Goal: Transaction & Acquisition: Subscribe to service/newsletter

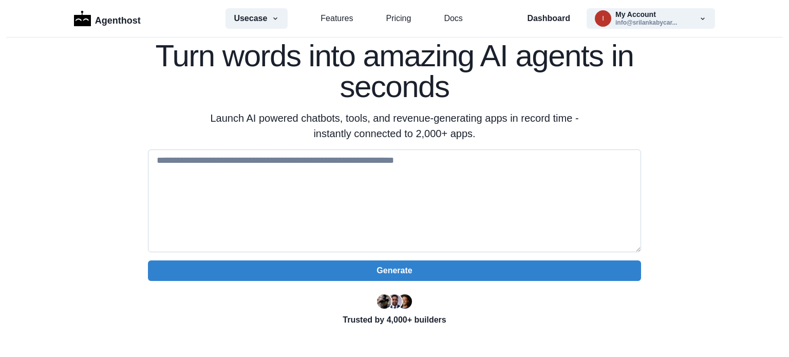
scroll to position [51, 0]
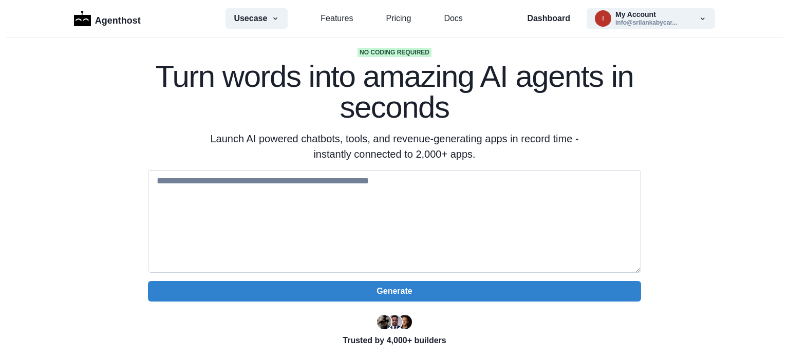
click at [305, 197] on textarea at bounding box center [394, 221] width 493 height 103
type textarea "*"
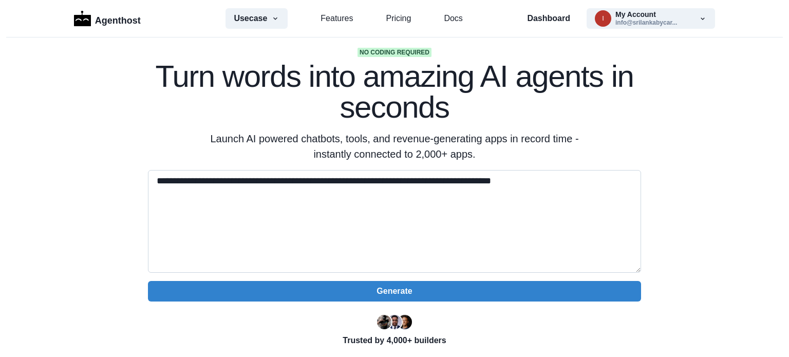
click at [305, 198] on textarea "**********" at bounding box center [394, 221] width 493 height 103
click at [591, 183] on textarea "**********" at bounding box center [394, 221] width 493 height 103
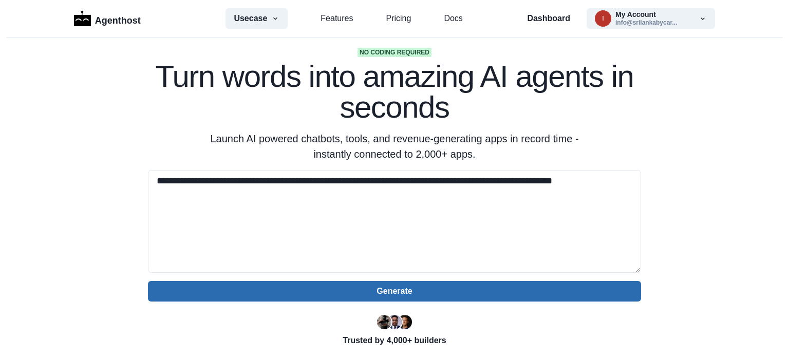
type textarea "**********"
click at [558, 293] on button "Generate" at bounding box center [394, 291] width 493 height 21
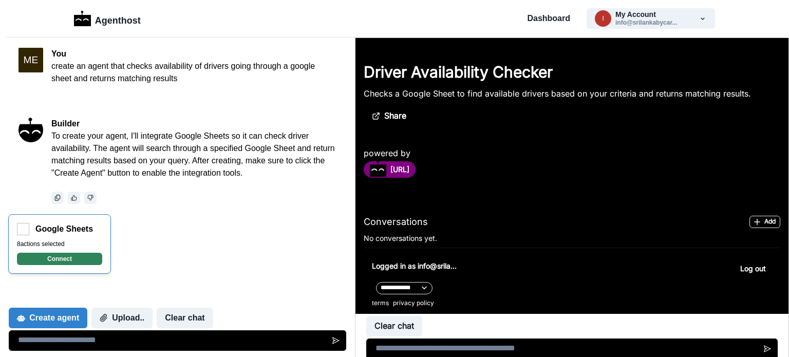
click at [74, 258] on button "Connect" at bounding box center [59, 259] width 85 height 12
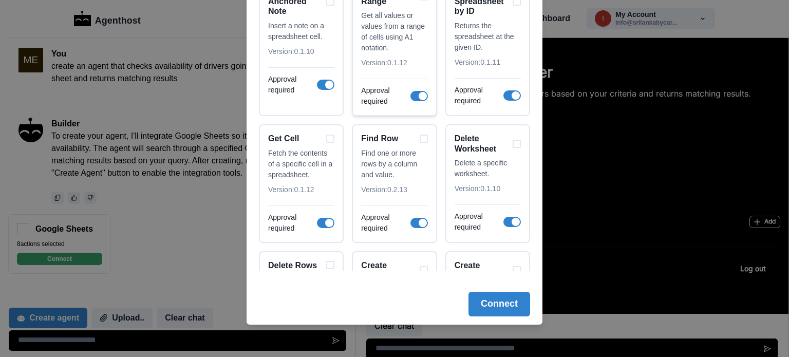
scroll to position [403, 0]
click at [413, 141] on div "Find Row" at bounding box center [394, 139] width 66 height 10
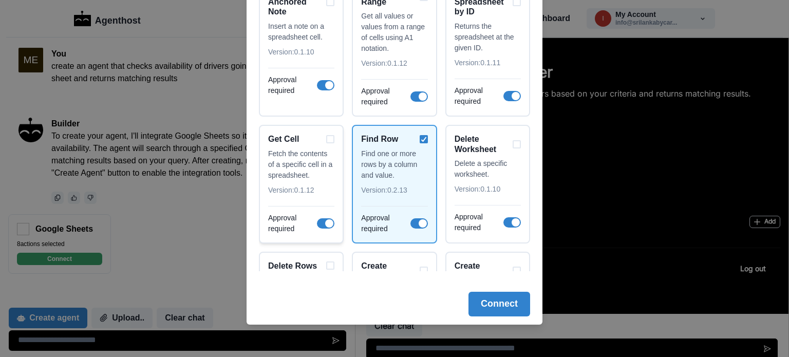
click at [328, 139] on div "Get Cell" at bounding box center [301, 139] width 66 height 10
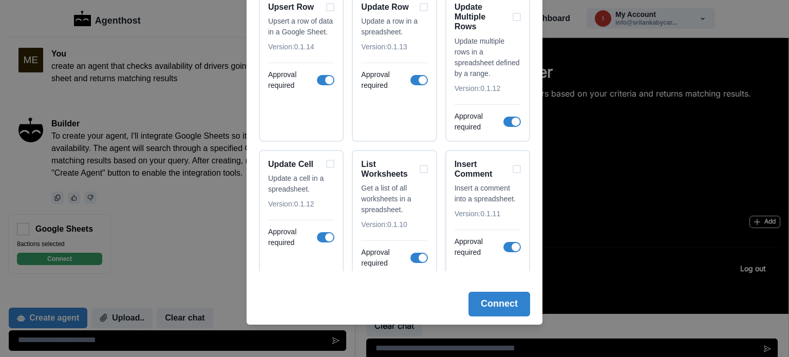
scroll to position [43, 0]
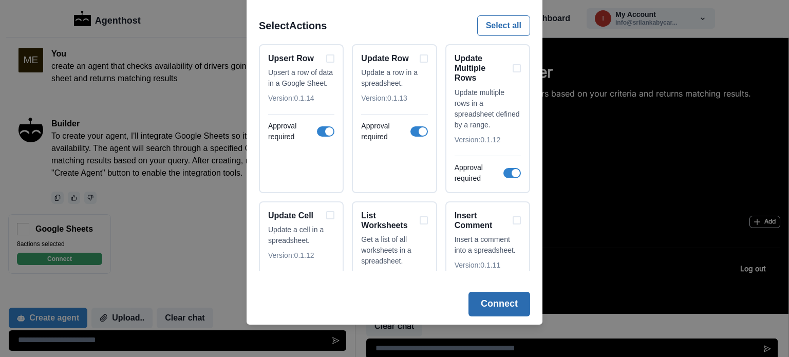
click at [491, 305] on button "Connect" at bounding box center [499, 304] width 62 height 25
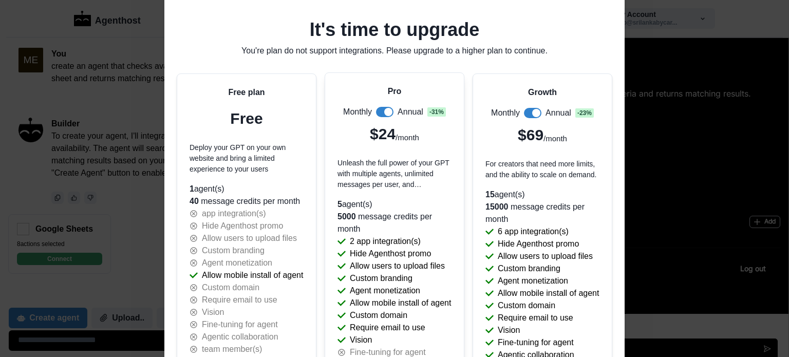
scroll to position [103, 0]
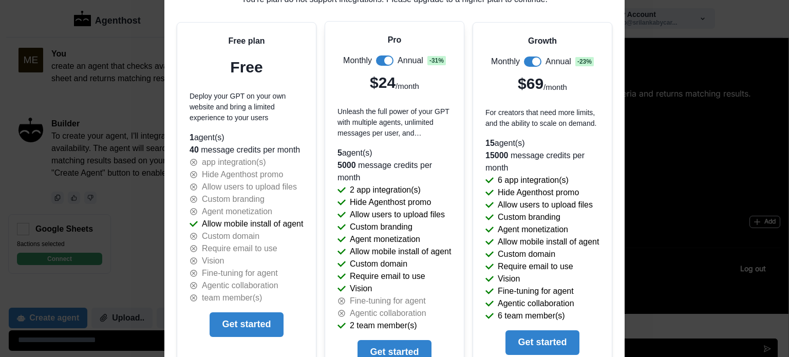
click at [378, 60] on span at bounding box center [384, 60] width 17 height 10
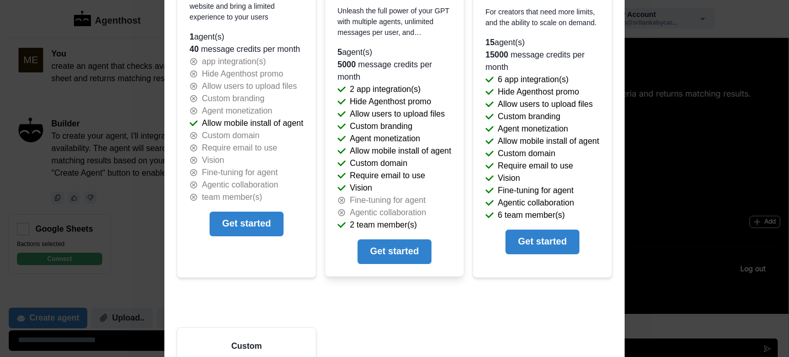
scroll to position [205, 0]
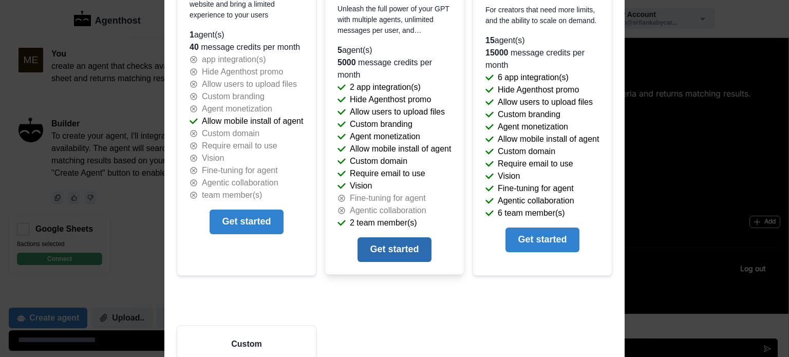
click at [390, 244] on button "Get started" at bounding box center [393, 249] width 73 height 25
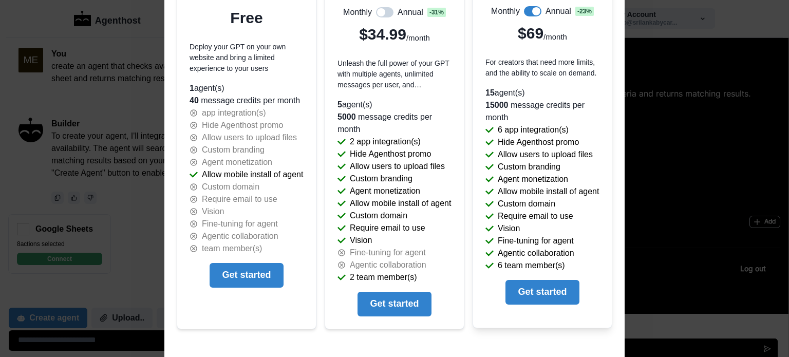
scroll to position [154, 0]
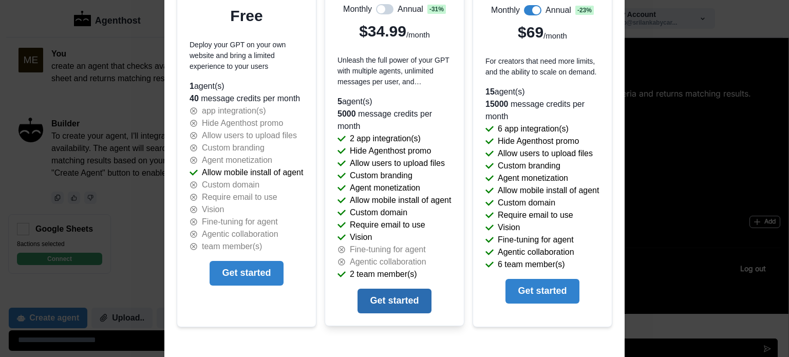
click at [406, 299] on button "Get started" at bounding box center [393, 301] width 73 height 25
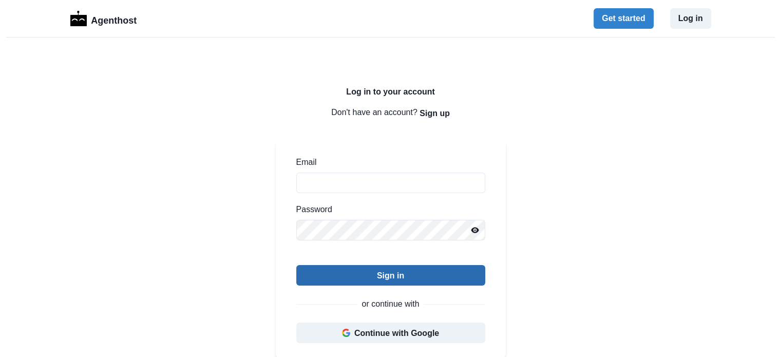
type input "**********"
click at [427, 272] on button "Sign in" at bounding box center [390, 275] width 189 height 21
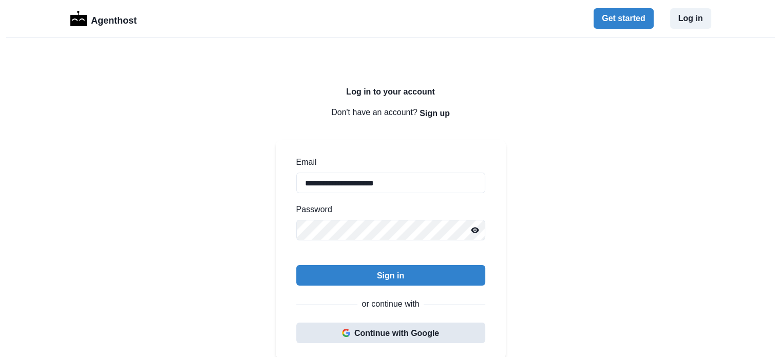
click at [401, 340] on button "Continue with Google" at bounding box center [390, 333] width 189 height 21
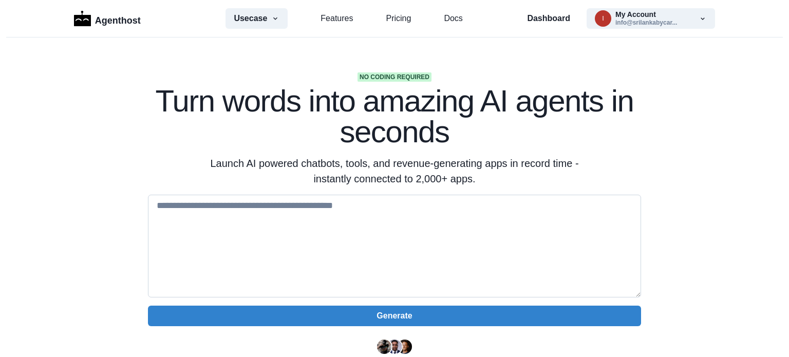
scroll to position [51, 0]
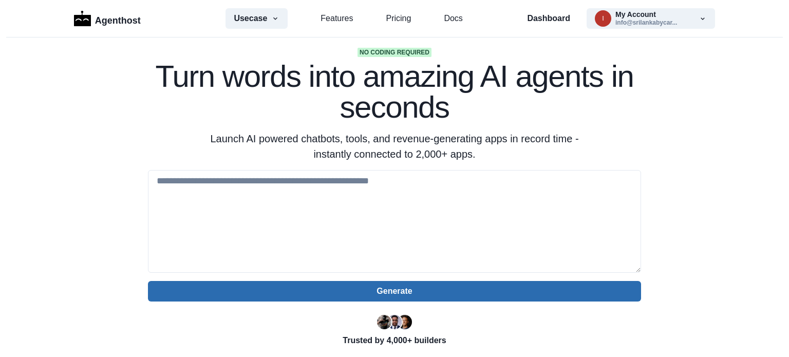
click at [421, 297] on button "Generate" at bounding box center [394, 291] width 493 height 21
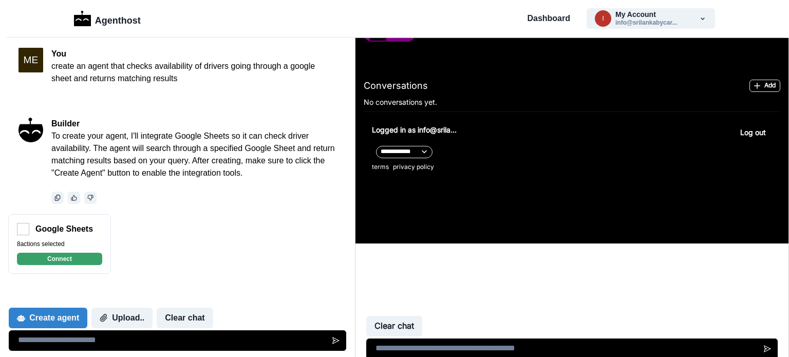
scroll to position [154, 0]
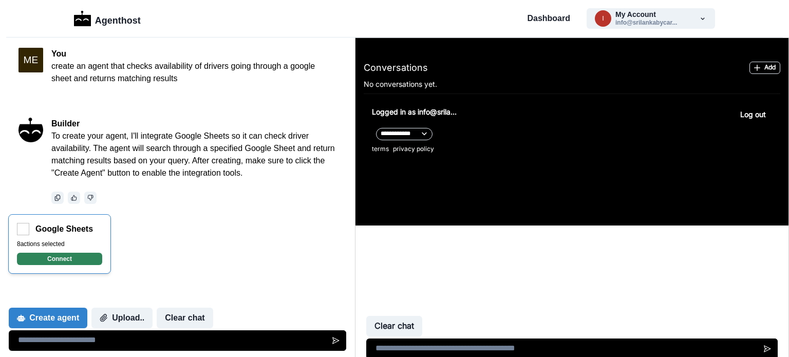
click at [93, 259] on button "Connect" at bounding box center [59, 259] width 85 height 12
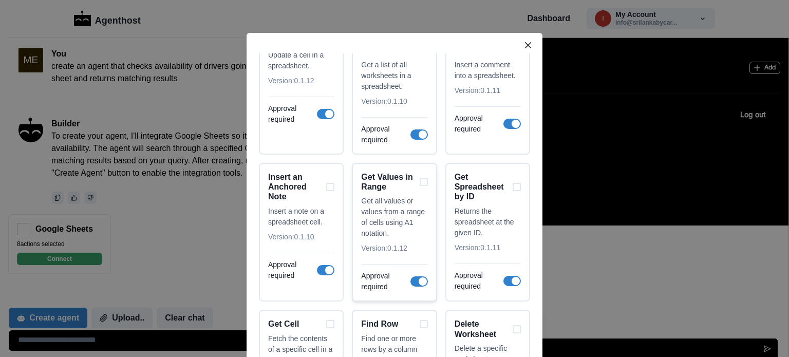
scroll to position [462, 0]
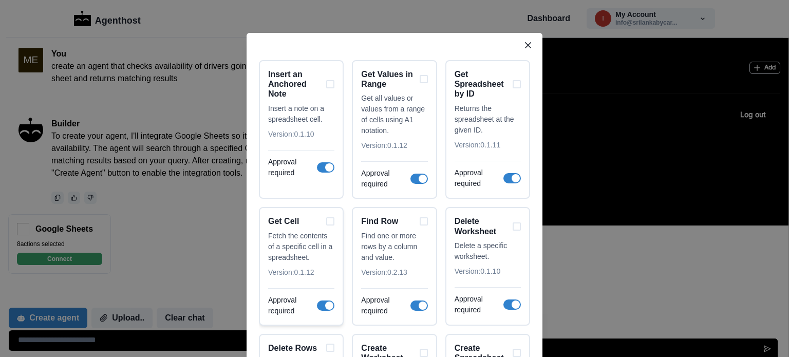
click at [325, 221] on div "Get Cell" at bounding box center [301, 221] width 66 height 10
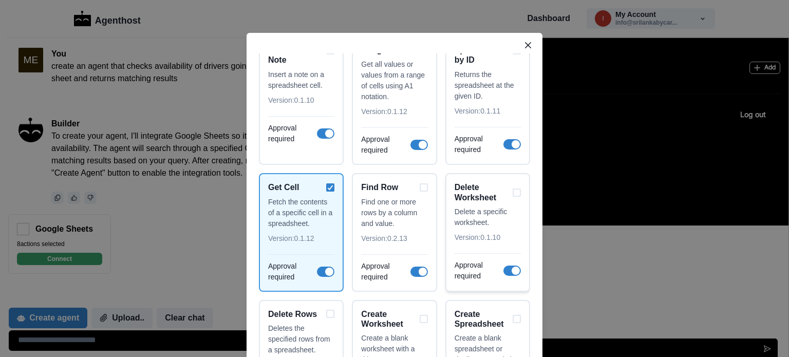
scroll to position [514, 0]
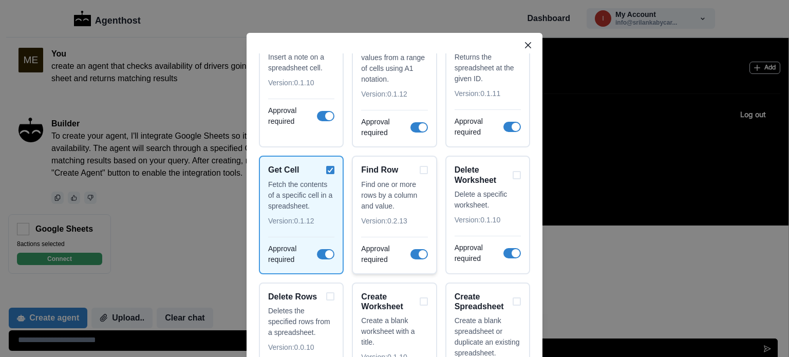
click at [420, 169] on div "Find Row" at bounding box center [394, 170] width 66 height 10
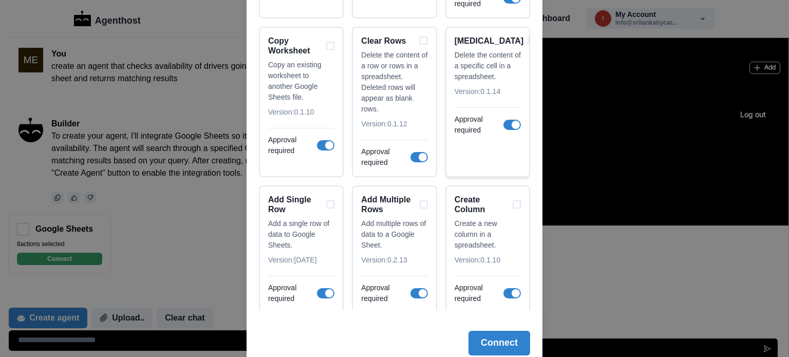
scroll to position [142, 0]
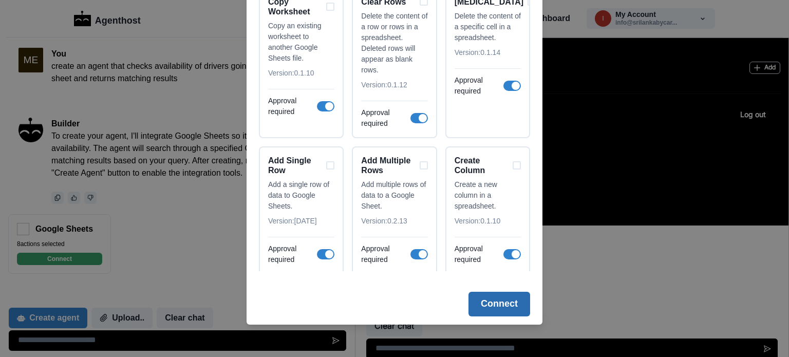
click at [505, 306] on button "Connect" at bounding box center [499, 304] width 62 height 25
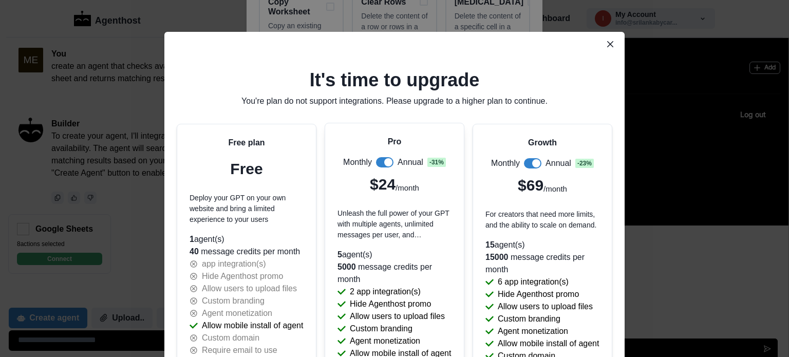
scroll to position [0, 0]
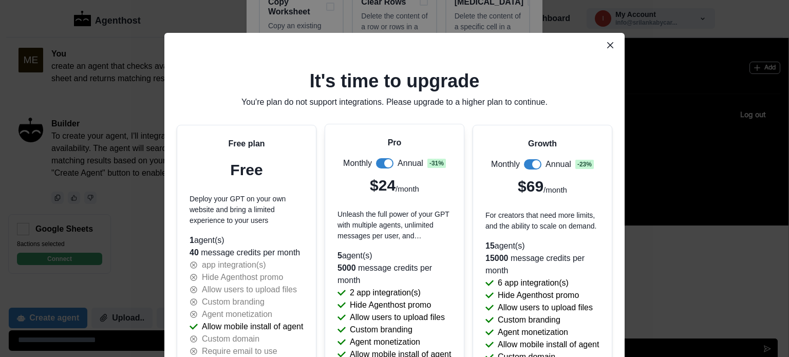
click at [376, 167] on label at bounding box center [384, 163] width 17 height 10
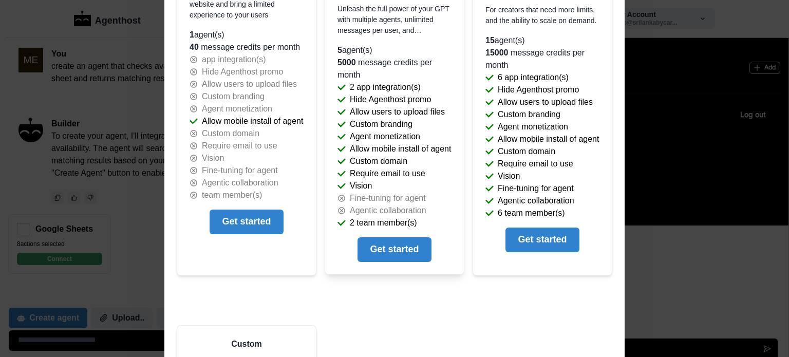
scroll to position [308, 0]
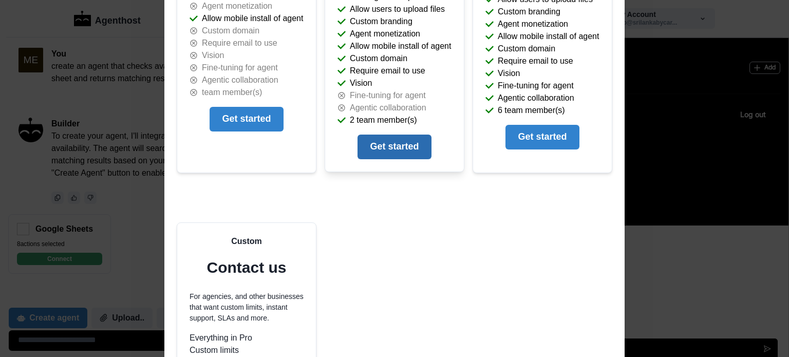
click at [401, 152] on button "Get started" at bounding box center [393, 147] width 73 height 25
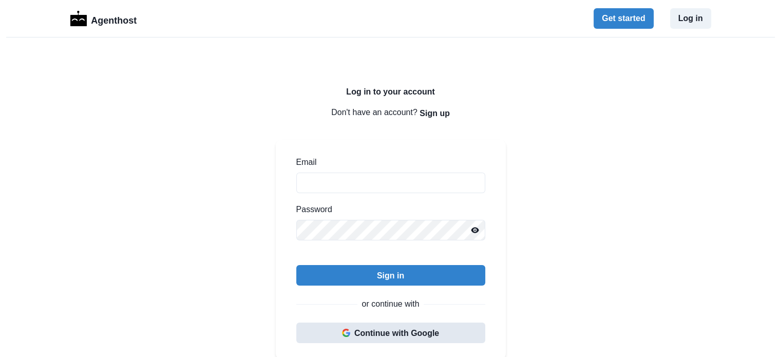
type input "**********"
click at [388, 333] on button "Continue with Google" at bounding box center [390, 333] width 189 height 21
